Goal: Check status: Check status

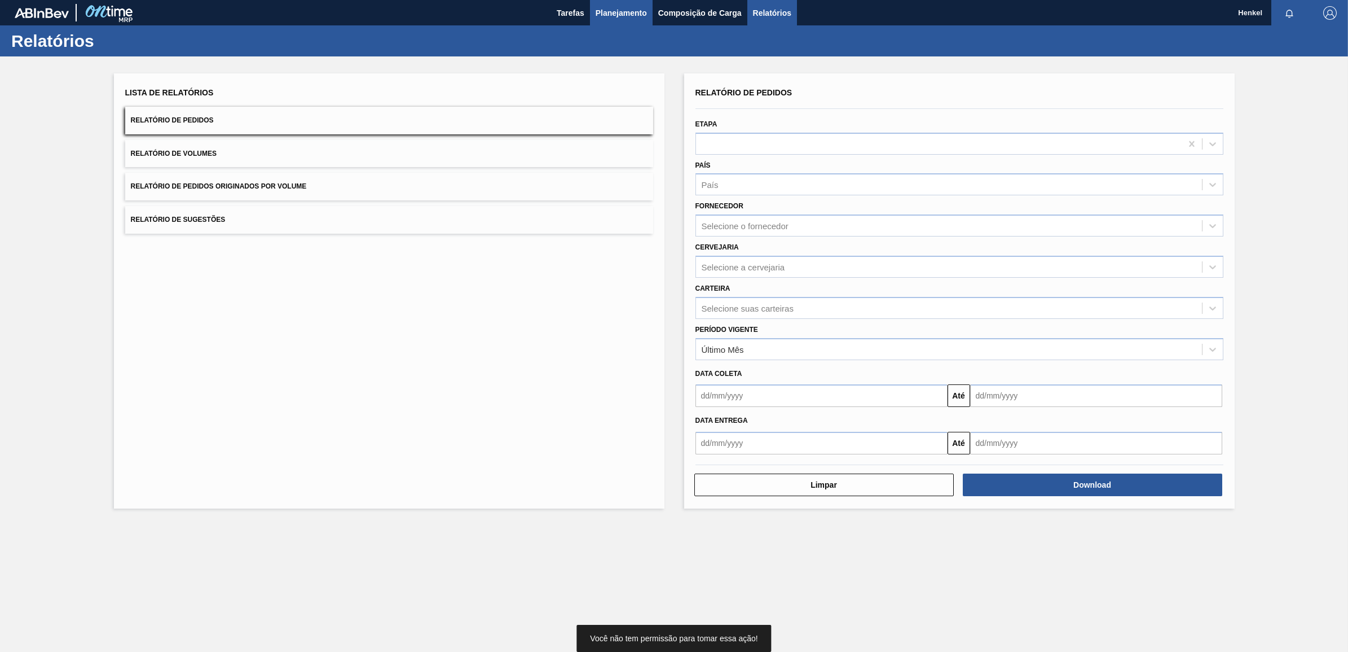
click at [618, 9] on span "Planejamento" at bounding box center [621, 13] width 51 height 14
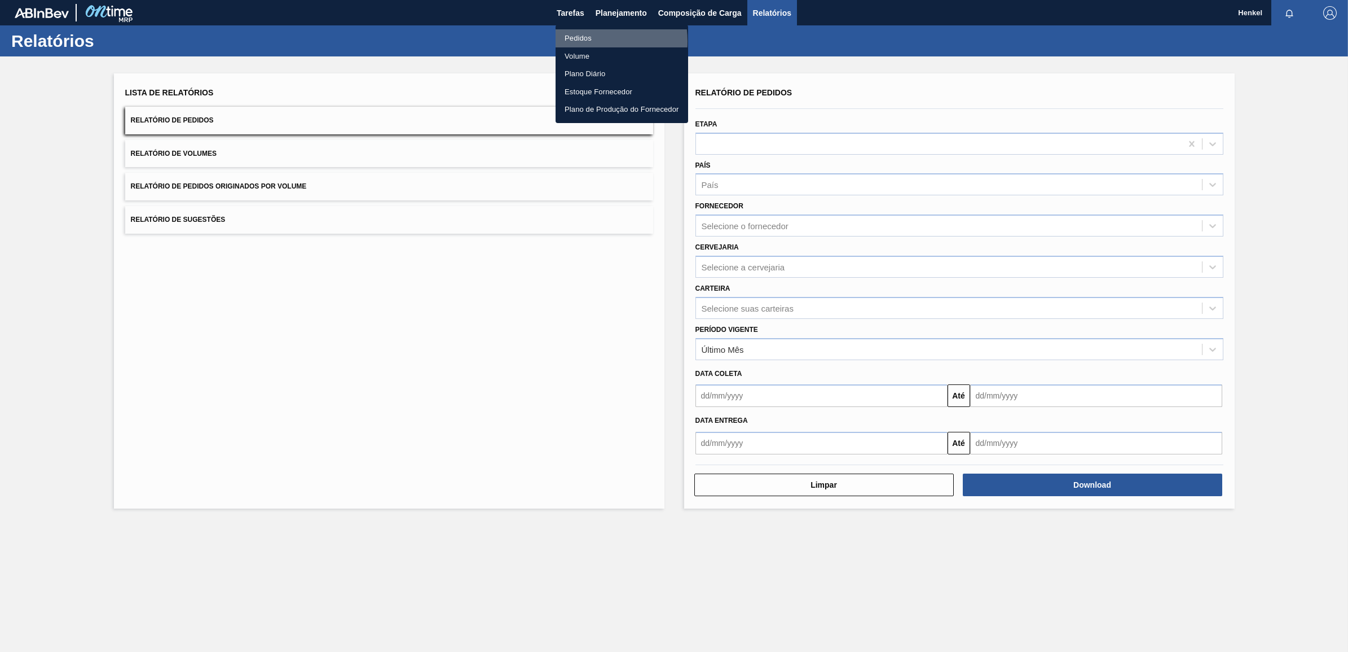
click at [584, 41] on li "Pedidos" at bounding box center [622, 38] width 133 height 18
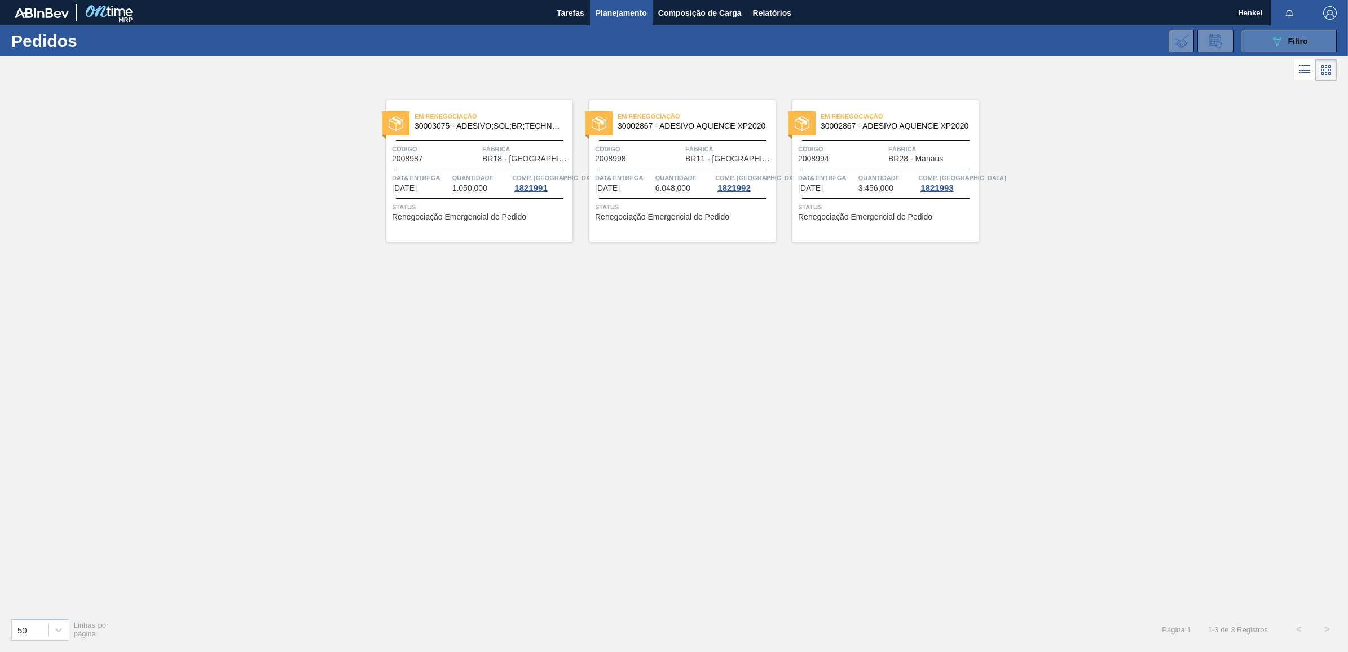
click at [1292, 36] on div "089F7B8B-B2A5-4AFE-B5C0-19BA573D28AC Filtro" at bounding box center [1289, 41] width 38 height 14
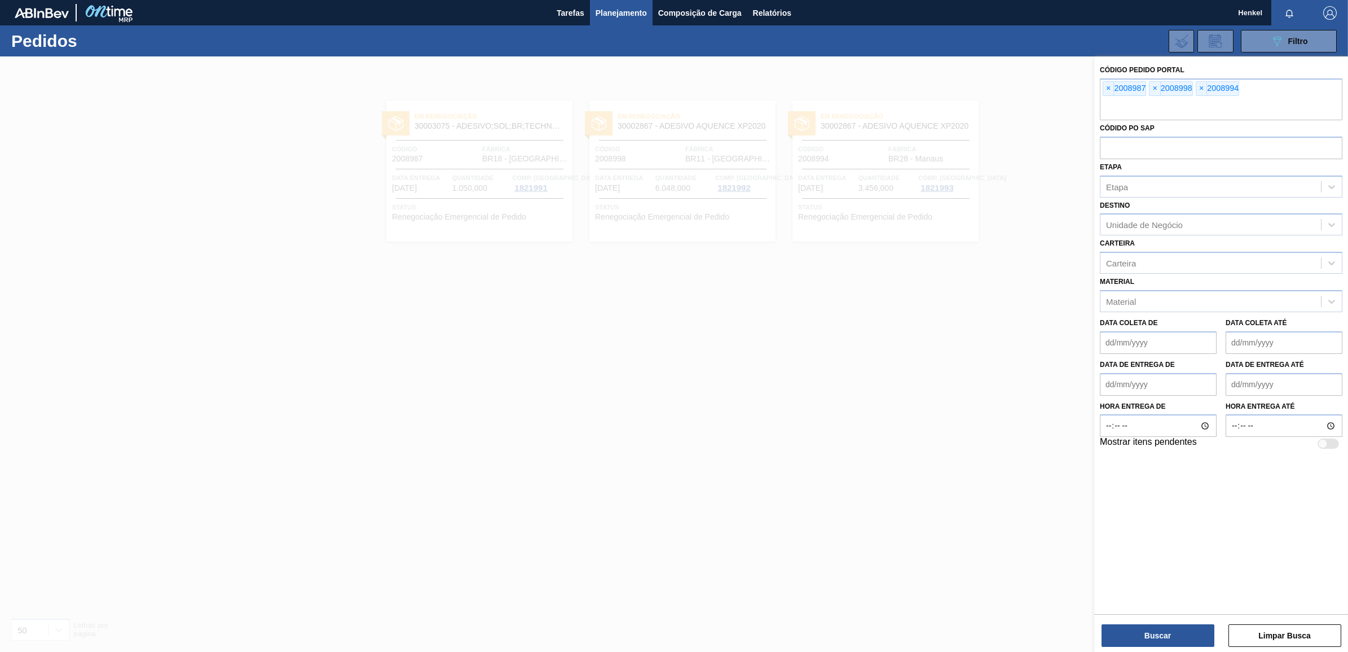
click at [587, 382] on div at bounding box center [674, 382] width 1348 height 652
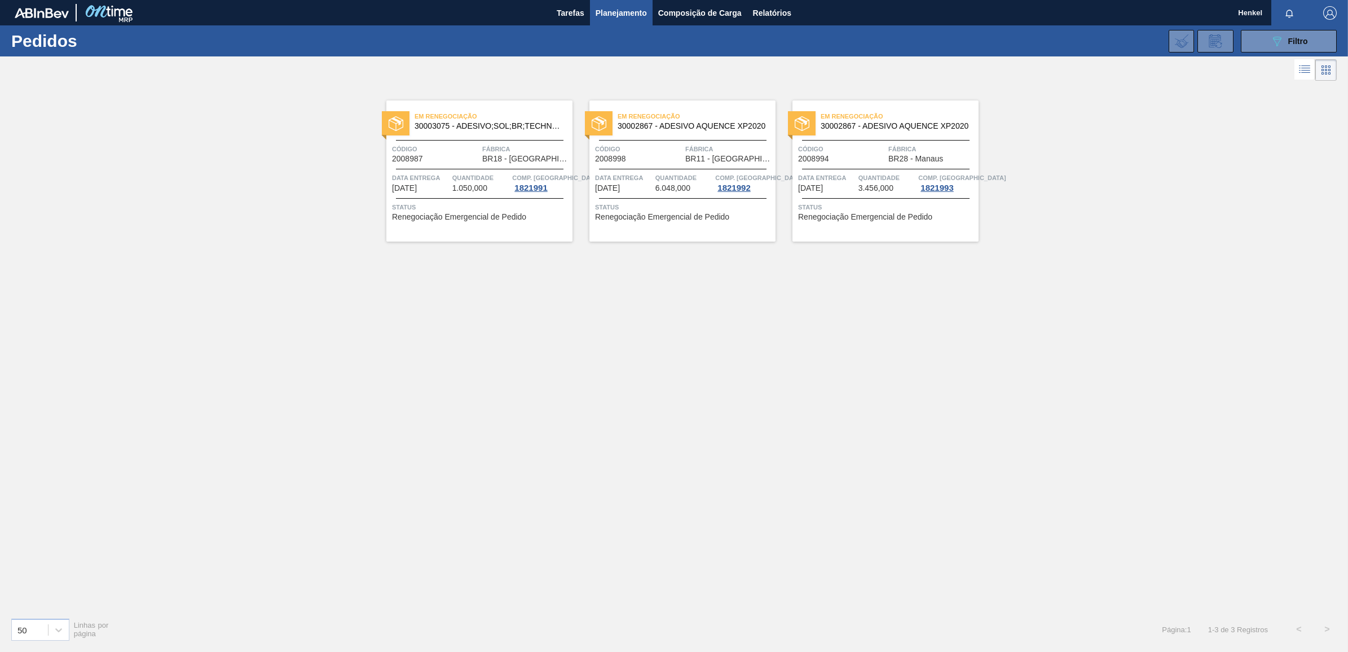
click at [439, 161] on div "Código 2008987" at bounding box center [435, 153] width 87 height 20
click at [655, 184] on span "6.048,000" at bounding box center [672, 188] width 35 height 8
click at [865, 171] on div "Em renegociação 30002867 - ADESIVO AQUENCE XP2020 Código 2008994 Fábrica BR28 -…" at bounding box center [886, 170] width 186 height 141
